Goal: Task Accomplishment & Management: Use online tool/utility

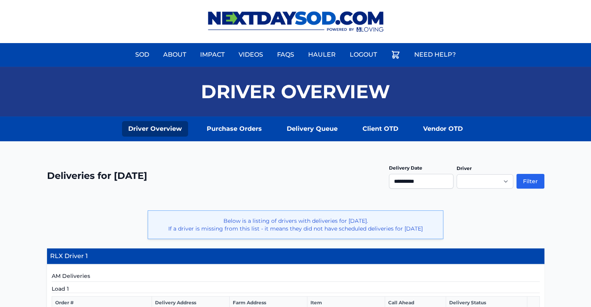
click at [433, 173] on div "**********" at bounding box center [421, 181] width 65 height 16
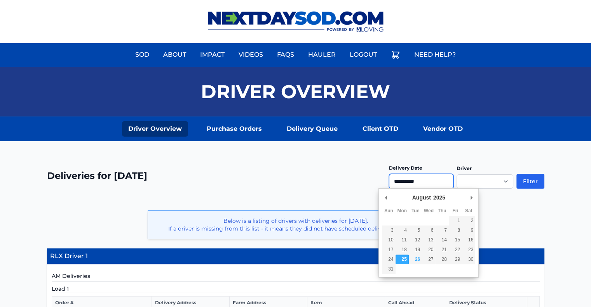
click at [423, 182] on input "**********" at bounding box center [421, 181] width 65 height 15
click at [403, 183] on input "**********" at bounding box center [421, 181] width 65 height 15
type input "**********"
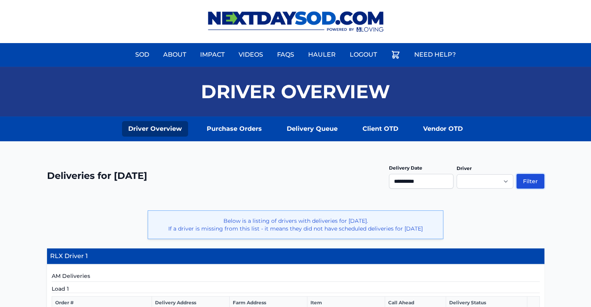
click at [532, 179] on button "Filter" at bounding box center [531, 181] width 28 height 15
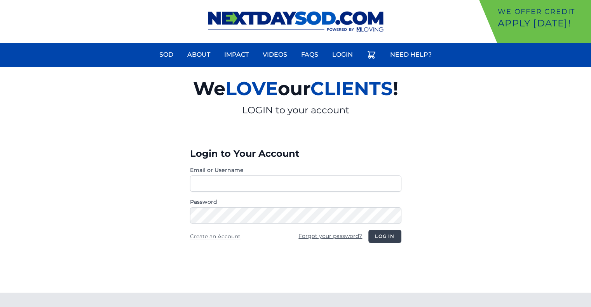
type input "********"
click at [390, 233] on button "Log in" at bounding box center [384, 236] width 33 height 13
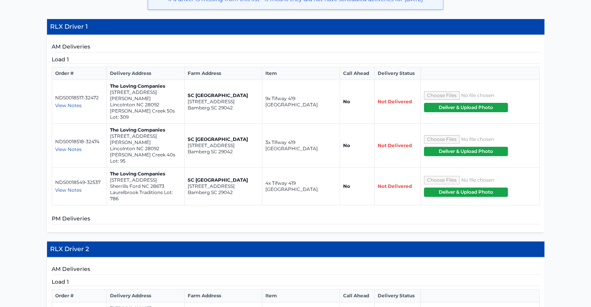
scroll to position [236, 0]
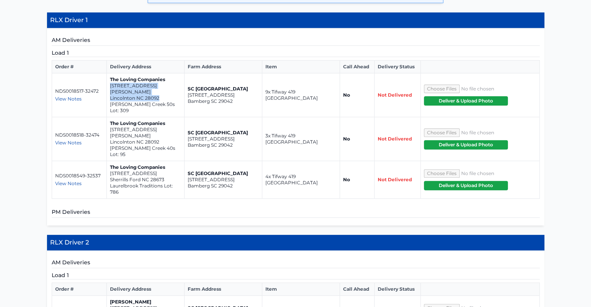
drag, startPoint x: 110, startPoint y: 84, endPoint x: 171, endPoint y: 92, distance: 61.5
click at [171, 92] on td "The Loving Companies 4603 Harris Elliot Road Lincolnton NC 28092 Clark Creek 50…" at bounding box center [146, 95] width 78 height 44
copy td "4603 Harris Elliot Road Lincolnton NC 28092"
drag, startPoint x: 111, startPoint y: 113, endPoint x: 168, endPoint y: 124, distance: 58.2
click at [168, 124] on td "The Loving Companies 3045 Ora Smith Road Lincolnton NC 28092 Clark Creek 40s Lo…" at bounding box center [146, 139] width 78 height 44
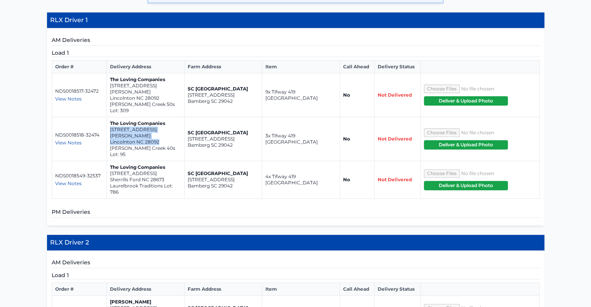
drag, startPoint x: 110, startPoint y: 115, endPoint x: 162, endPoint y: 122, distance: 53.0
click at [162, 122] on td "The Loving Companies 3045 Ora Smith Road Lincolnton NC 28092 Clark Creek 40s Lo…" at bounding box center [146, 139] width 78 height 44
copy td "3045 Ora Smith Road Lincolnton NC 28092"
drag, startPoint x: 110, startPoint y: 147, endPoint x: 169, endPoint y: 154, distance: 59.5
click at [169, 161] on td "The Loving Companies 7917 Old Brook Road Sherrills Ford NC 28673 Laurelbrook Tr…" at bounding box center [146, 180] width 78 height 38
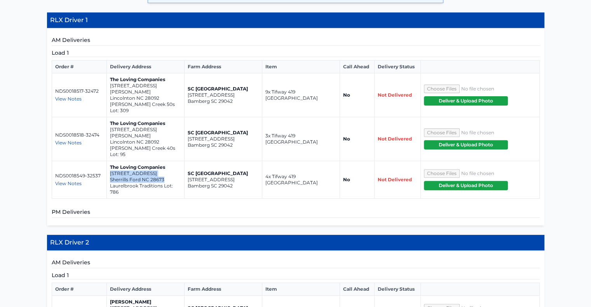
copy td "7917 Old Brook Road Sherrills Ford NC 28673"
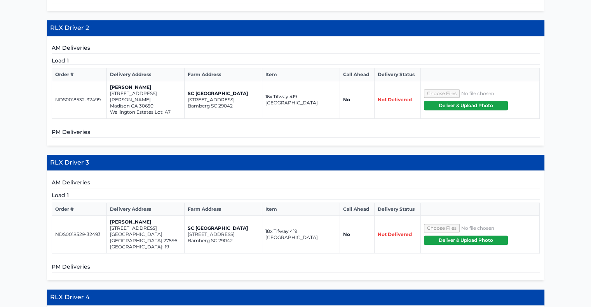
scroll to position [456, 0]
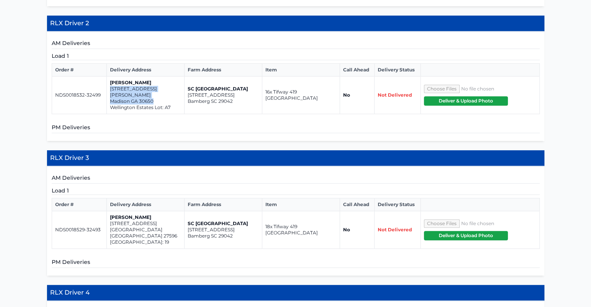
drag, startPoint x: 109, startPoint y: 60, endPoint x: 163, endPoint y: 70, distance: 54.5
click at [163, 77] on td "Meg Jones 1041 Reagan Drive Madison GA 30650 Wellington Estates Lot: A7" at bounding box center [146, 96] width 78 height 38
copy td "1041 Reagan Drive Madison GA 30650"
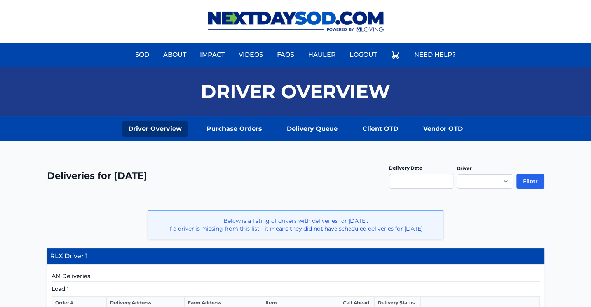
scroll to position [85, 0]
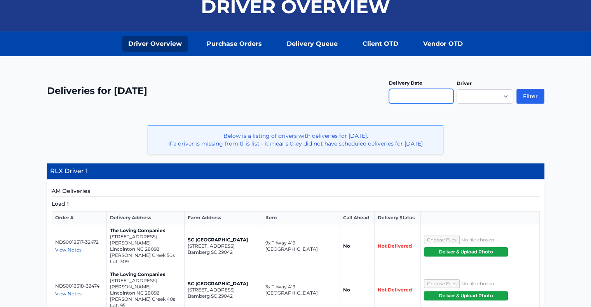
click at [412, 92] on input "text" at bounding box center [421, 96] width 65 height 15
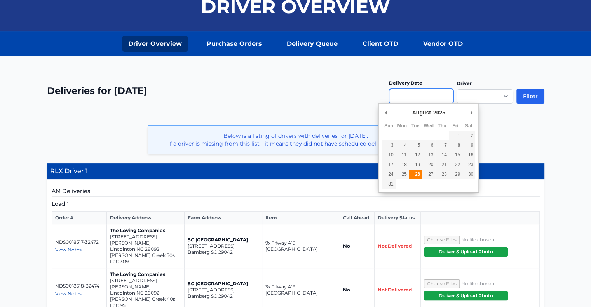
type input "**********"
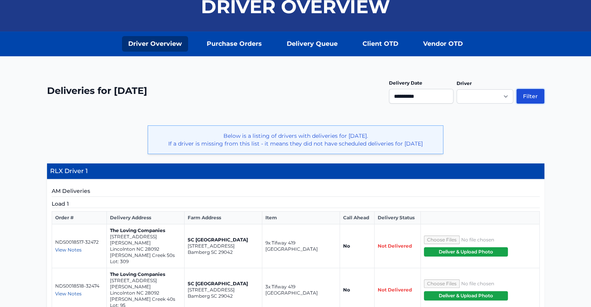
click at [534, 93] on button "Filter" at bounding box center [531, 96] width 28 height 15
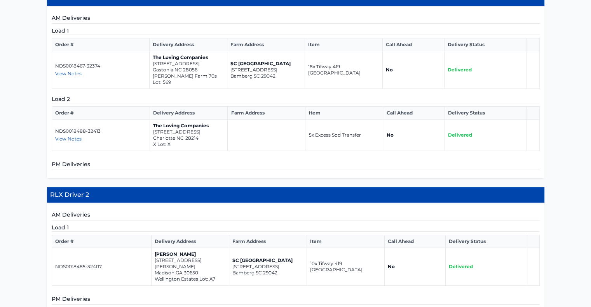
scroll to position [262, 0]
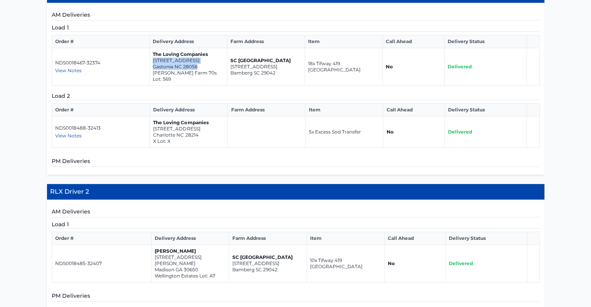
drag, startPoint x: 153, startPoint y: 57, endPoint x: 205, endPoint y: 68, distance: 53.6
click at [205, 68] on td "The Loving Companies 7330 Stonehouse Drive Gastonia NC 28056 Nolen Farm 70s Lot…" at bounding box center [189, 67] width 78 height 38
copy td "7330 Stonehouse Drive Gastonia NC 28056"
drag, startPoint x: 153, startPoint y: 119, endPoint x: 201, endPoint y: 125, distance: 48.2
click at [201, 125] on td "The Loving Companies 309 Morningside Road Charlotte NC 28214 X Lot: X" at bounding box center [189, 132] width 78 height 31
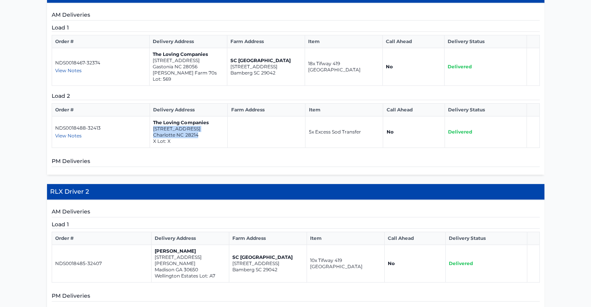
copy td "309 Morningside Road Charlotte NC 28214"
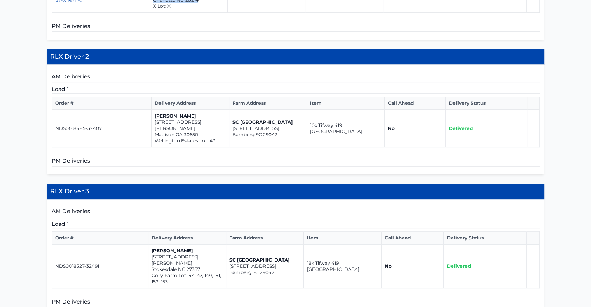
scroll to position [412, 0]
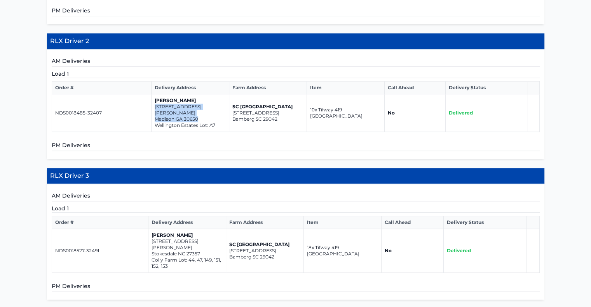
drag, startPoint x: 154, startPoint y: 97, endPoint x: 201, endPoint y: 104, distance: 47.6
click at [201, 104] on td "Meg Jones 1041 reagan drive Madison GA 30650 Wellington Estates Lot: A7" at bounding box center [190, 113] width 78 height 38
copy td "1041 reagan drive Madison GA 30650"
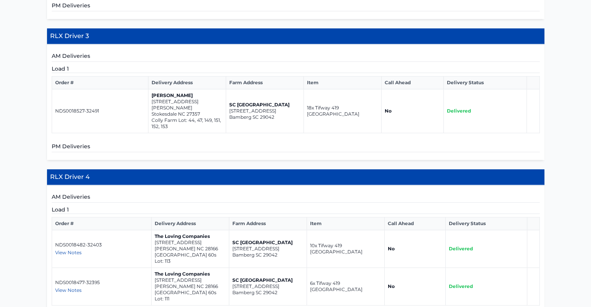
scroll to position [557, 0]
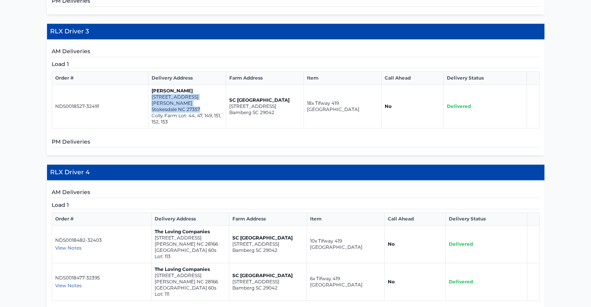
drag, startPoint x: 151, startPoint y: 80, endPoint x: 208, endPoint y: 88, distance: 57.2
click at [208, 88] on td "Jason Coble 110 Holly Oak Way Stokesdale NC 27357 Colly Farm Lot: 44, 47, 149, …" at bounding box center [187, 107] width 78 height 44
copy td "110 Holly Oak Way Stokesdale NC 27357"
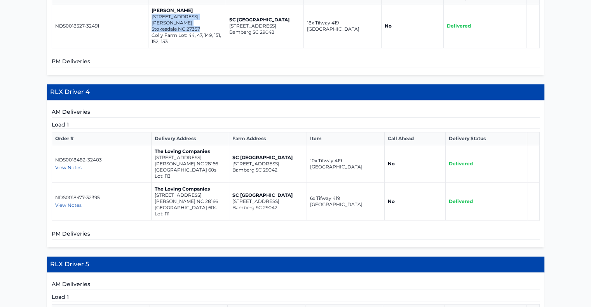
scroll to position [636, 0]
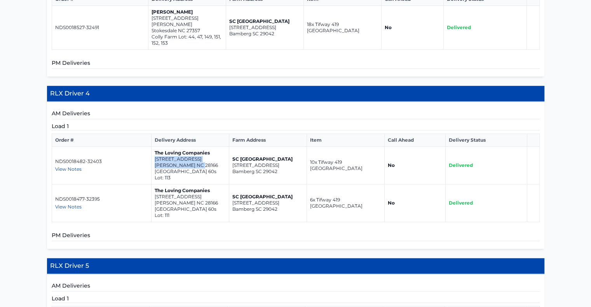
drag, startPoint x: 154, startPoint y: 137, endPoint x: 203, endPoint y: 145, distance: 49.6
click at [203, 147] on td "The Loving Companies 113 Asmodean Lane Troutman NC 28166 Falls Cove 60s Lot: 113" at bounding box center [190, 166] width 78 height 38
copy td "113 Asmodean Lane Troutman NC 28166"
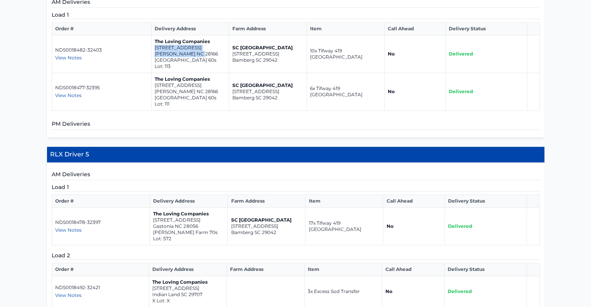
scroll to position [751, 0]
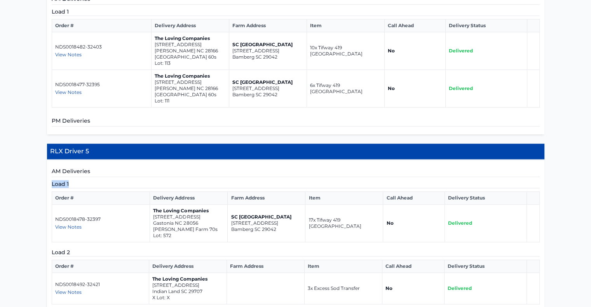
drag, startPoint x: 341, startPoint y: 144, endPoint x: 361, endPoint y: 130, distance: 24.6
click at [361, 160] on div "AM Deliveries Load 1 Order # Delivery Address Farm Address Item Call Ahead Deli…" at bounding box center [296, 246] width 498 height 172
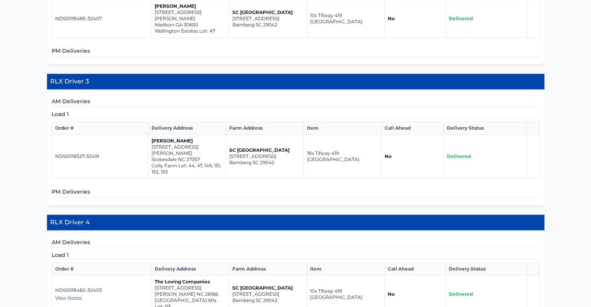
scroll to position [498, 0]
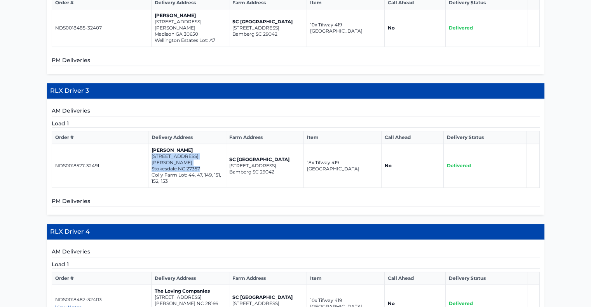
drag, startPoint x: 151, startPoint y: 141, endPoint x: 208, endPoint y: 145, distance: 57.7
click at [208, 145] on td "Jason Coble 110 Holly Oak Way Stokesdale NC 27357 Colly Farm Lot: 44, 47, 149, …" at bounding box center [187, 166] width 78 height 44
copy td "110 Holly Oak Way Stokesdale NC 27357"
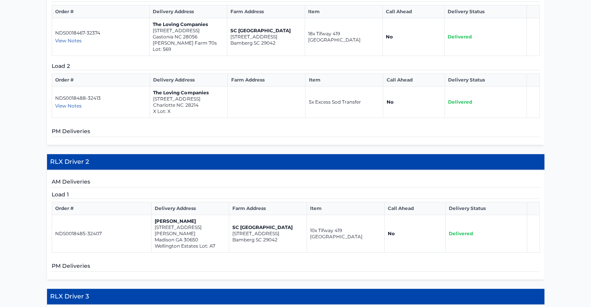
scroll to position [296, 0]
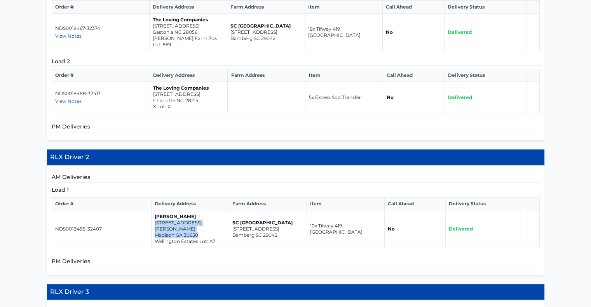
drag, startPoint x: 154, startPoint y: 214, endPoint x: 207, endPoint y: 223, distance: 54.0
click at [207, 223] on td "Meg Jones 1041 reagan drive Madison GA 30650 Wellington Estates Lot: A7" at bounding box center [190, 230] width 78 height 38
copy td "1041 reagan drive Madison GA 30650"
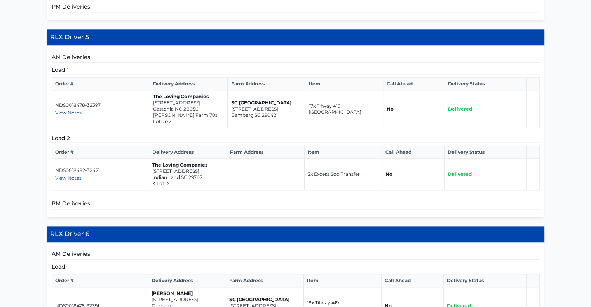
scroll to position [868, 0]
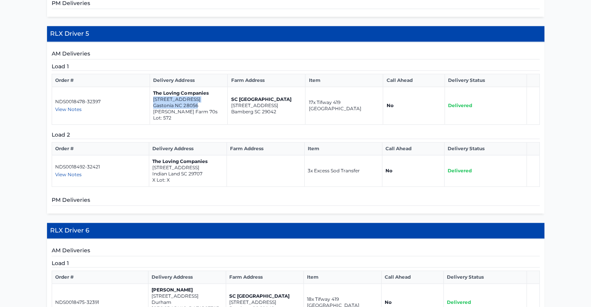
drag, startPoint x: 153, startPoint y: 63, endPoint x: 199, endPoint y: 72, distance: 47.0
click at [199, 87] on td "The Loving Companies 7348 Stonehouse Drive Gastonia NC 28056 Nolen Farm 70s Lot…" at bounding box center [189, 106] width 78 height 38
copy td "7348 Stonehouse Drive Gastonia NC 28056"
drag, startPoint x: 152, startPoint y: 125, endPoint x: 203, endPoint y: 132, distance: 51.3
click at [203, 155] on td "The Loving Companies 309 Morningside Road Indian Land SC 29707 X Lot: X" at bounding box center [188, 170] width 78 height 31
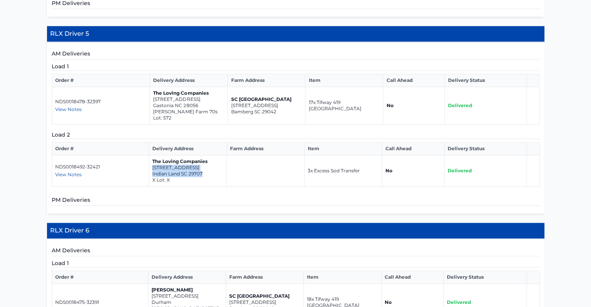
copy td "309 Morningside Road Indian Land SC 29707"
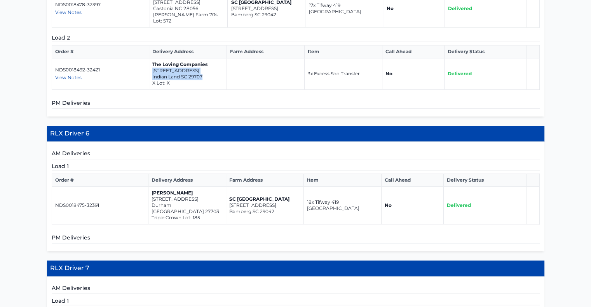
scroll to position [970, 0]
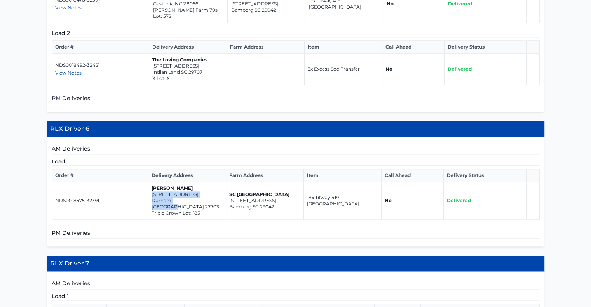
drag, startPoint x: 151, startPoint y: 151, endPoint x: 196, endPoint y: 158, distance: 46.1
click at [196, 182] on td "Dennis Ellis 1004 red roses ave Durham NC 27703 Triple Crown Lot: 185" at bounding box center [187, 201] width 78 height 38
copy td "1004 red roses ave Durham NC 27703"
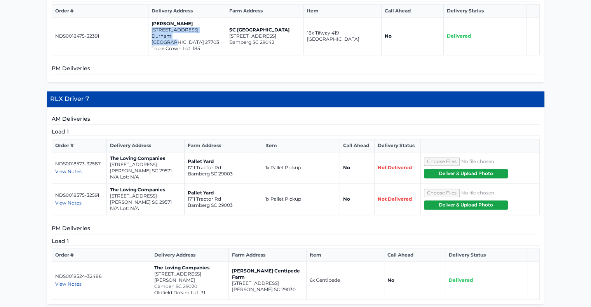
scroll to position [1137, 0]
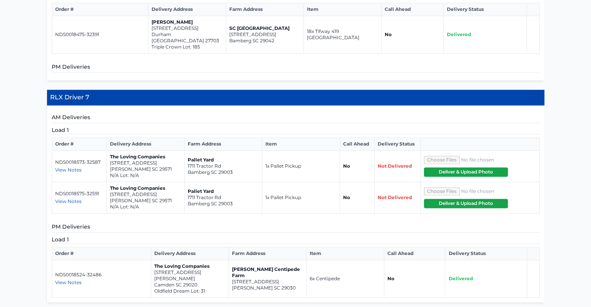
click at [72, 167] on span "View Notes" at bounding box center [68, 170] width 26 height 6
click at [73, 199] on span "View Notes" at bounding box center [68, 202] width 26 height 6
drag, startPoint x: 154, startPoint y: 222, endPoint x: 204, endPoint y: 230, distance: 51.1
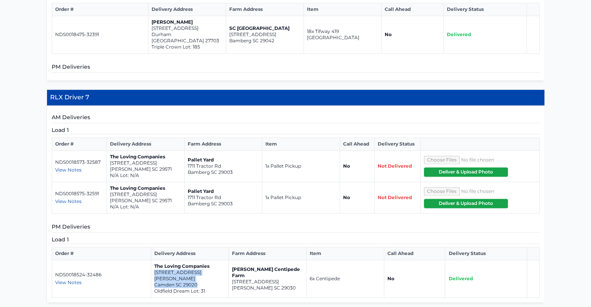
click at [204, 260] on td "The Loving Companies 2028 Rexford Court Camden SC 29020 Oldfield Dream Lot: 31" at bounding box center [190, 279] width 78 height 38
drag, startPoint x: 204, startPoint y: 230, endPoint x: 190, endPoint y: 171, distance: 60.6
click at [190, 171] on div "AM Deliveries Load 1 Order # Delivery Address Farm Address Item Call Ahead Deli…" at bounding box center [296, 204] width 498 height 197
drag, startPoint x: 232, startPoint y: 225, endPoint x: 277, endPoint y: 236, distance: 46.5
click at [277, 260] on td "Bozard Centipede Farm 975 Wild Hearts Rd Cameron SC 29030" at bounding box center [268, 279] width 78 height 38
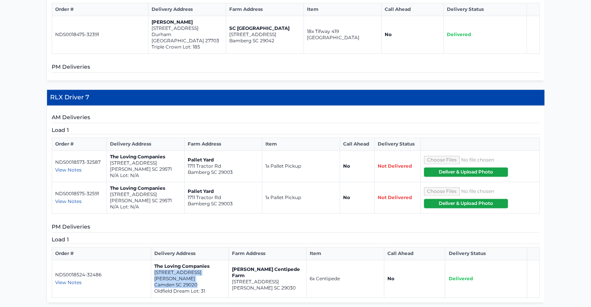
drag, startPoint x: 154, startPoint y: 223, endPoint x: 199, endPoint y: 230, distance: 46.0
click at [199, 260] on td "The Loving Companies 2028 Rexford Court Camden SC 29020 Oldfield Dream Lot: 31" at bounding box center [190, 279] width 78 height 38
drag, startPoint x: 110, startPoint y: 112, endPoint x: 152, endPoint y: 118, distance: 43.2
click at [152, 151] on td "The Loving Companies 6116 N. Hwy 501 Marion SC 29571 N/A Lot: N/A" at bounding box center [146, 166] width 78 height 31
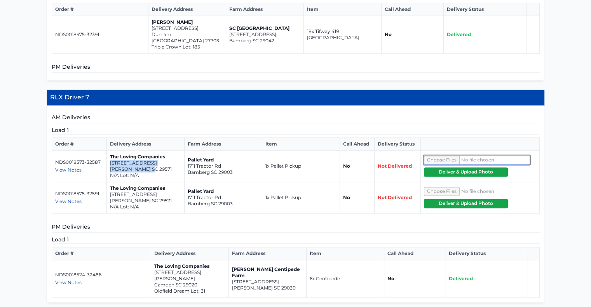
click at [439, 156] on input"] "file" at bounding box center [477, 160] width 106 height 9
type input"] "**********"
click at [475, 168] on button "Deliver & Upload Photo" at bounding box center [466, 172] width 84 height 9
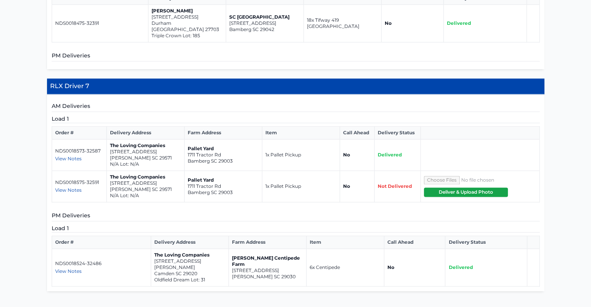
scroll to position [1189, 0]
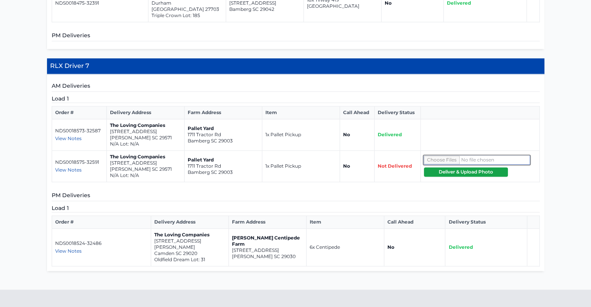
click at [438, 156] on input"] "file" at bounding box center [477, 160] width 106 height 9
type input"] "**********"
click at [463, 168] on button "Deliver & Upload Photo" at bounding box center [466, 172] width 84 height 9
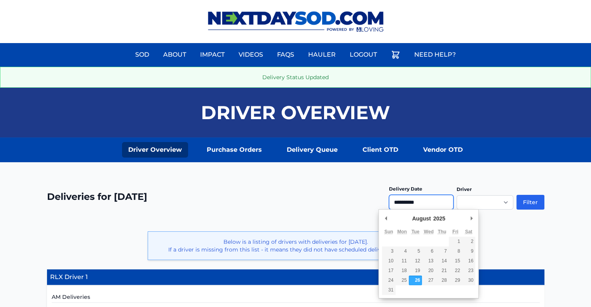
click at [416, 199] on input "**********" at bounding box center [421, 202] width 65 height 15
type input "**********"
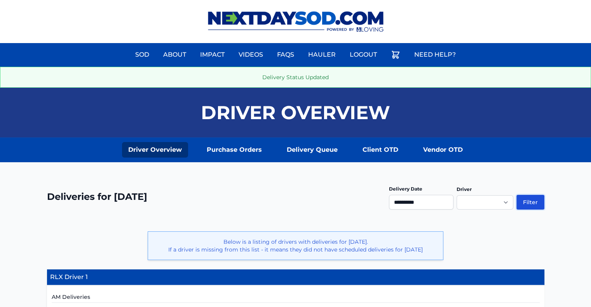
click at [529, 202] on button "Filter" at bounding box center [531, 202] width 28 height 15
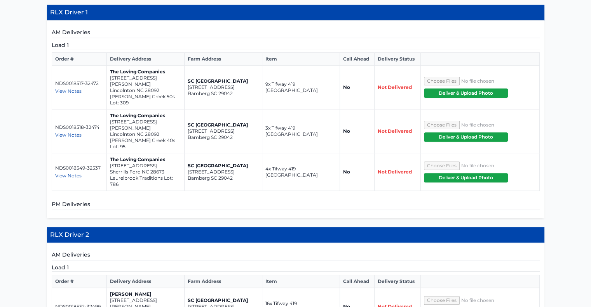
scroll to position [246, 0]
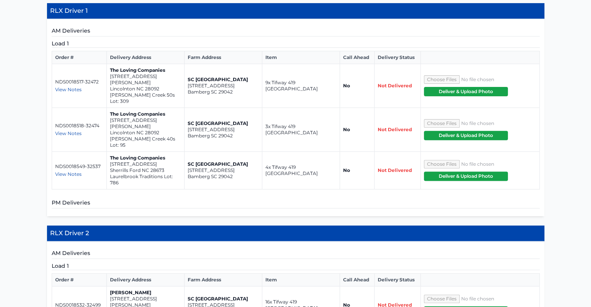
click at [69, 87] on span "View Notes" at bounding box center [68, 90] width 26 height 6
click at [72, 131] on span "View Notes" at bounding box center [68, 134] width 26 height 6
click at [73, 171] on span "View Notes" at bounding box center [68, 174] width 26 height 6
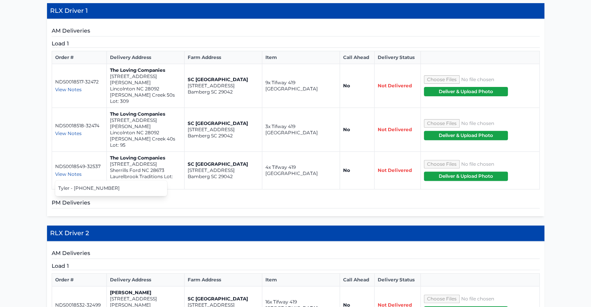
click at [73, 171] on span "View Notes" at bounding box center [68, 174] width 26 height 6
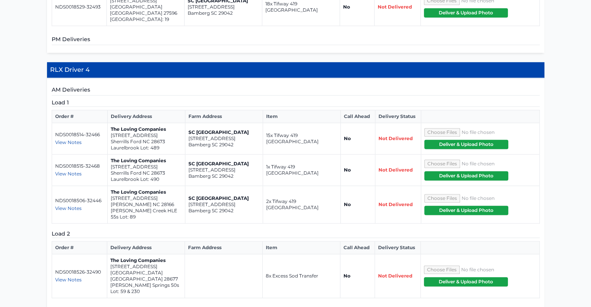
scroll to position [686, 0]
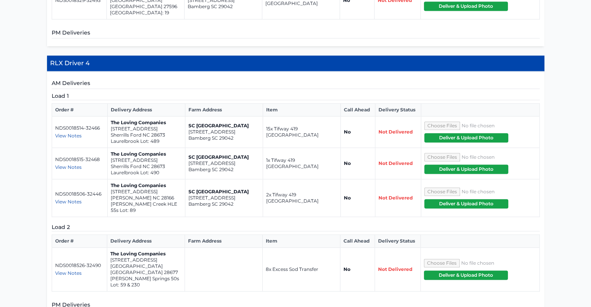
click at [69, 271] on span "View Notes" at bounding box center [68, 274] width 26 height 6
click at [67, 133] on span "View Notes" at bounding box center [68, 136] width 26 height 6
click at [68, 164] on span "View Notes" at bounding box center [68, 167] width 26 height 6
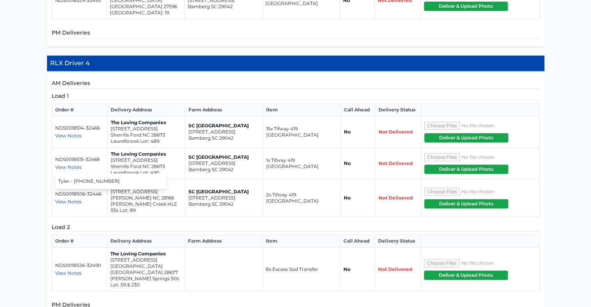
click at [68, 164] on span "View Notes" at bounding box center [68, 167] width 26 height 6
click at [69, 180] on td "NDS0018506-32446 View Notes Tyler - 864-923-4709" at bounding box center [80, 199] width 56 height 38
click at [69, 199] on span "View Notes" at bounding box center [68, 202] width 26 height 6
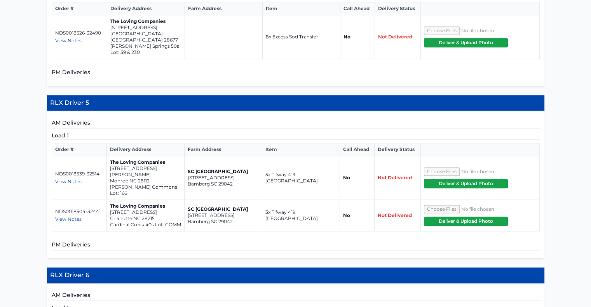
scroll to position [948, 0]
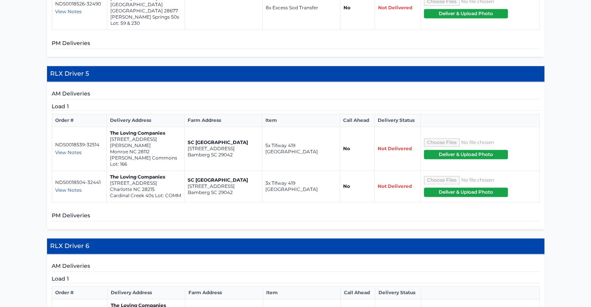
click at [71, 150] on span "View Notes" at bounding box center [68, 153] width 26 height 6
click at [71, 187] on span "View Notes" at bounding box center [68, 190] width 26 height 6
click at [63, 187] on span "View Notes" at bounding box center [68, 190] width 26 height 6
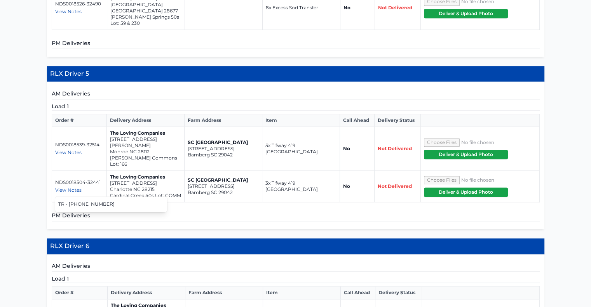
click at [63, 187] on span "View Notes" at bounding box center [68, 190] width 26 height 6
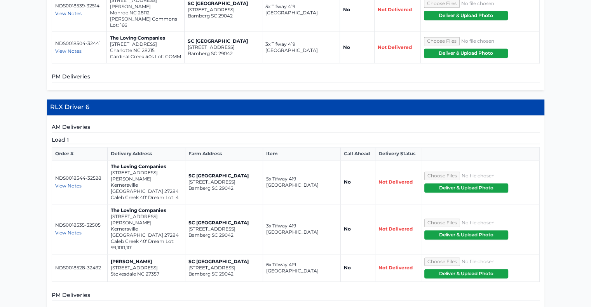
scroll to position [1111, 0]
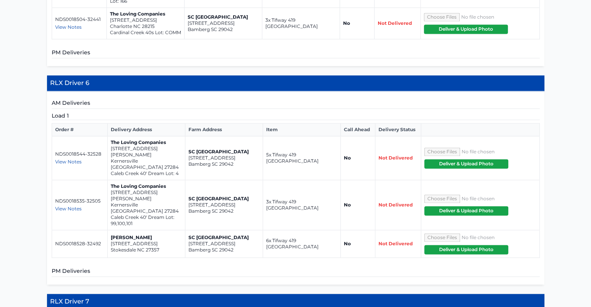
click at [70, 159] on span "View Notes" at bounding box center [68, 162] width 26 height 6
click at [70, 206] on span "View Notes" at bounding box center [68, 209] width 26 height 6
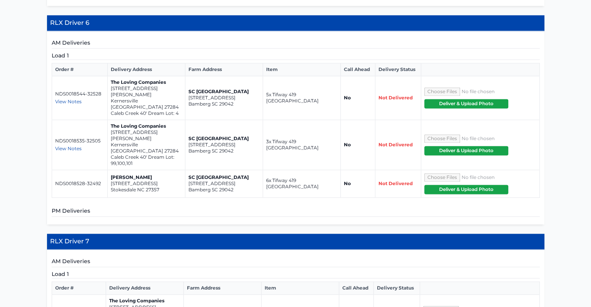
scroll to position [1216, 0]
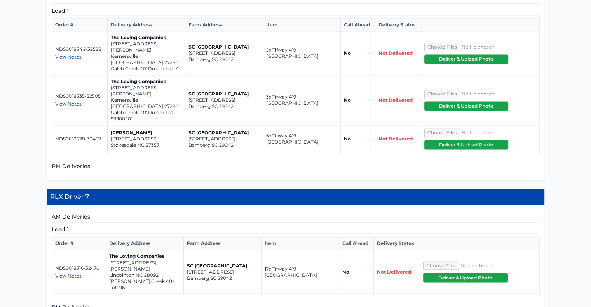
click at [71, 273] on span "View Notes" at bounding box center [68, 276] width 26 height 6
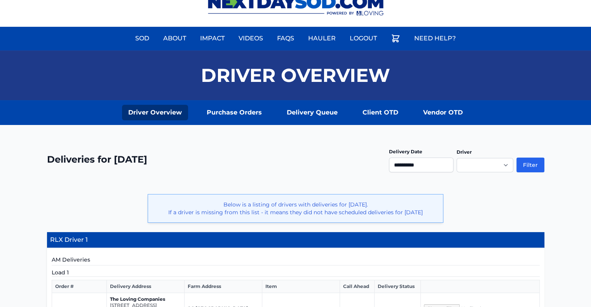
scroll to position [0, 0]
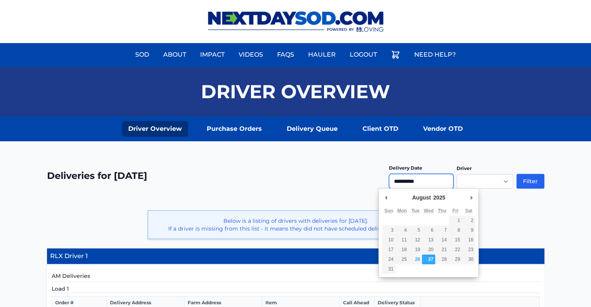
click at [421, 180] on input "**********" at bounding box center [421, 181] width 65 height 15
type input "**********"
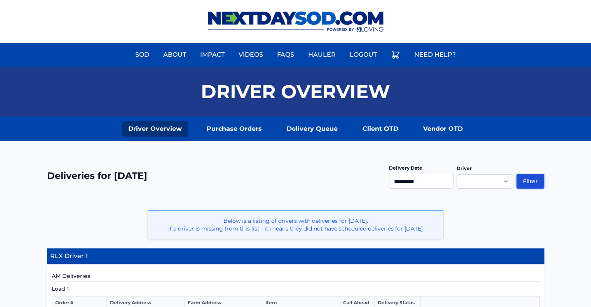
click at [531, 179] on button "Filter" at bounding box center [531, 181] width 28 height 15
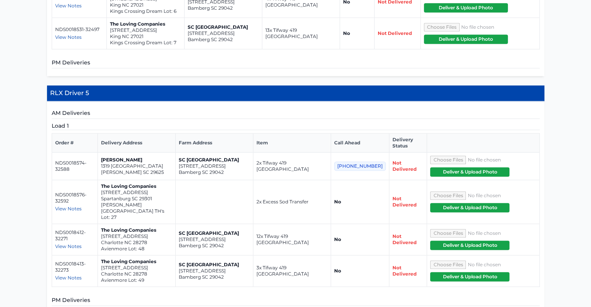
scroll to position [725, 0]
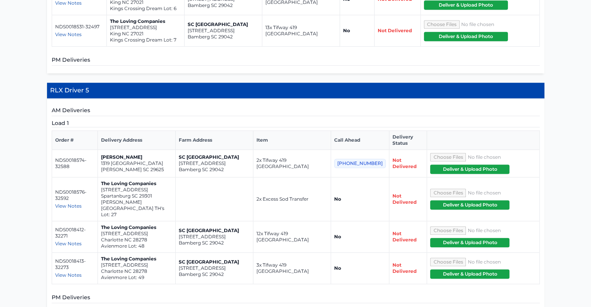
click at [71, 203] on span "View Notes" at bounding box center [68, 206] width 26 height 6
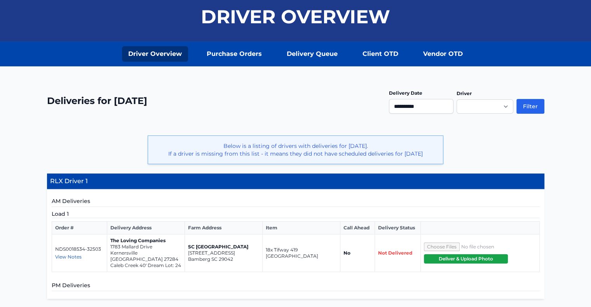
scroll to position [0, 0]
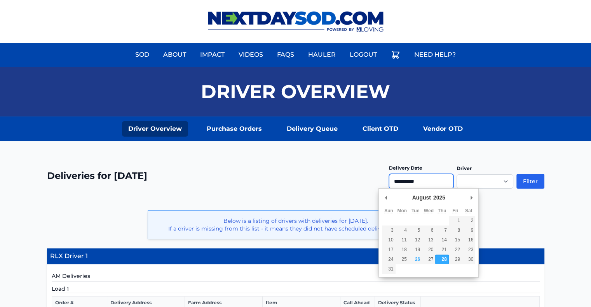
click at [421, 178] on input "**********" at bounding box center [421, 181] width 65 height 15
type input "**********"
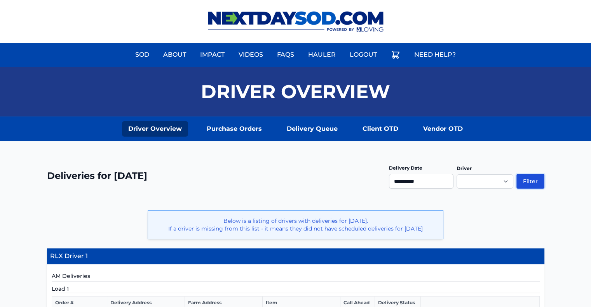
click at [532, 178] on button "Filter" at bounding box center [531, 181] width 28 height 15
click at [533, 181] on button "Filter" at bounding box center [531, 181] width 28 height 15
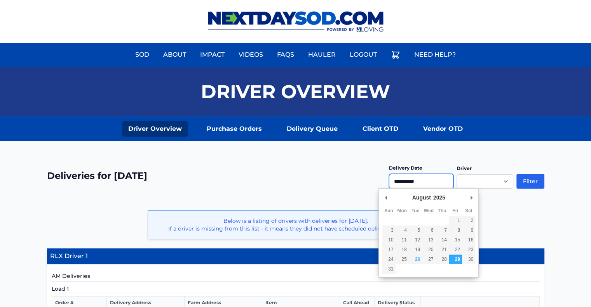
click at [420, 187] on input "**********" at bounding box center [421, 181] width 65 height 15
type input "**********"
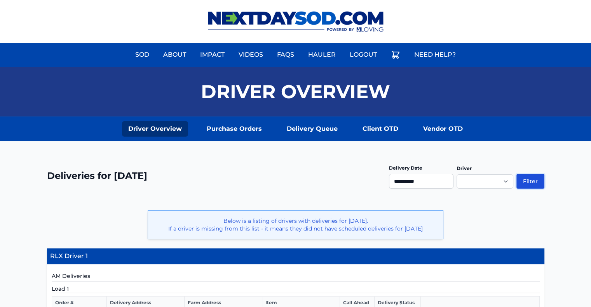
click at [529, 178] on button "Filter" at bounding box center [531, 181] width 28 height 15
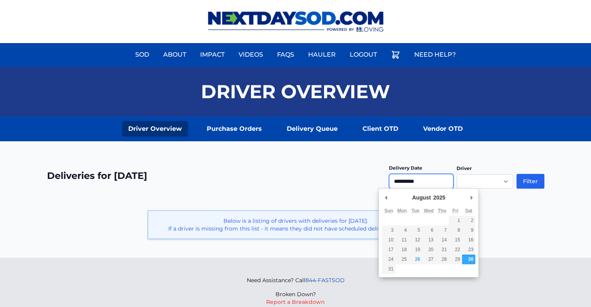
click at [416, 186] on input "**********" at bounding box center [421, 181] width 65 height 15
